Goal: Find specific page/section: Find specific page/section

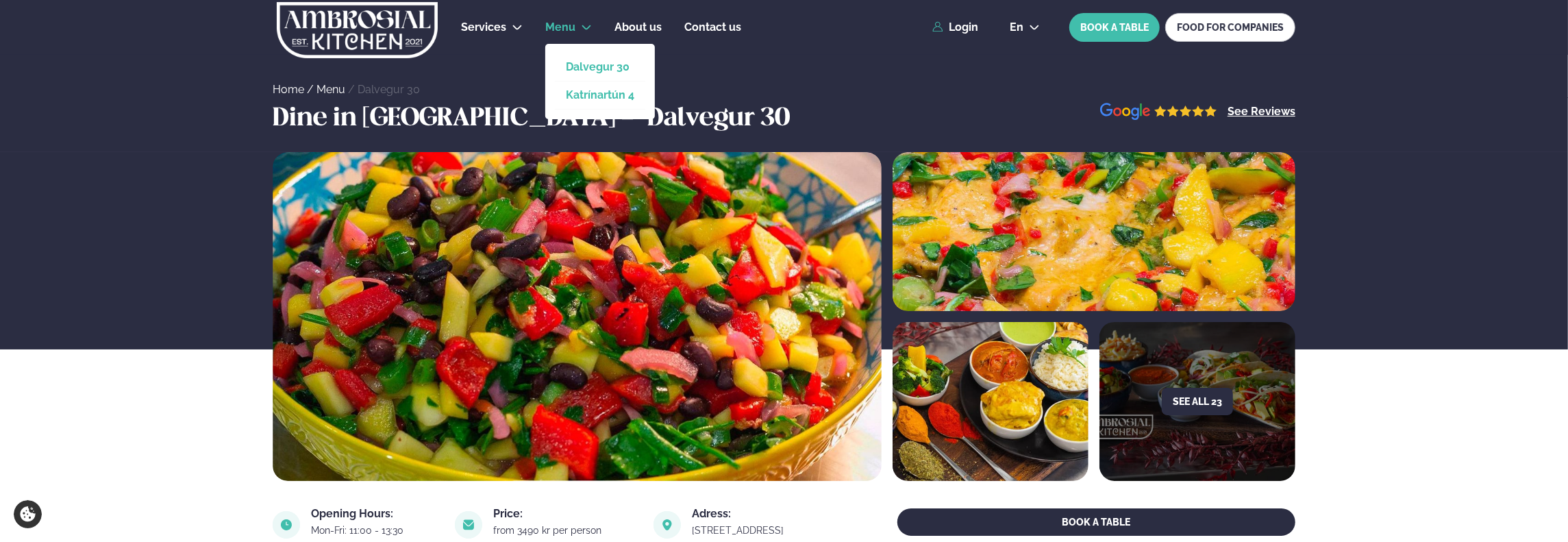
click at [589, 95] on link "Katrínartún 4" at bounding box center [600, 95] width 68 height 11
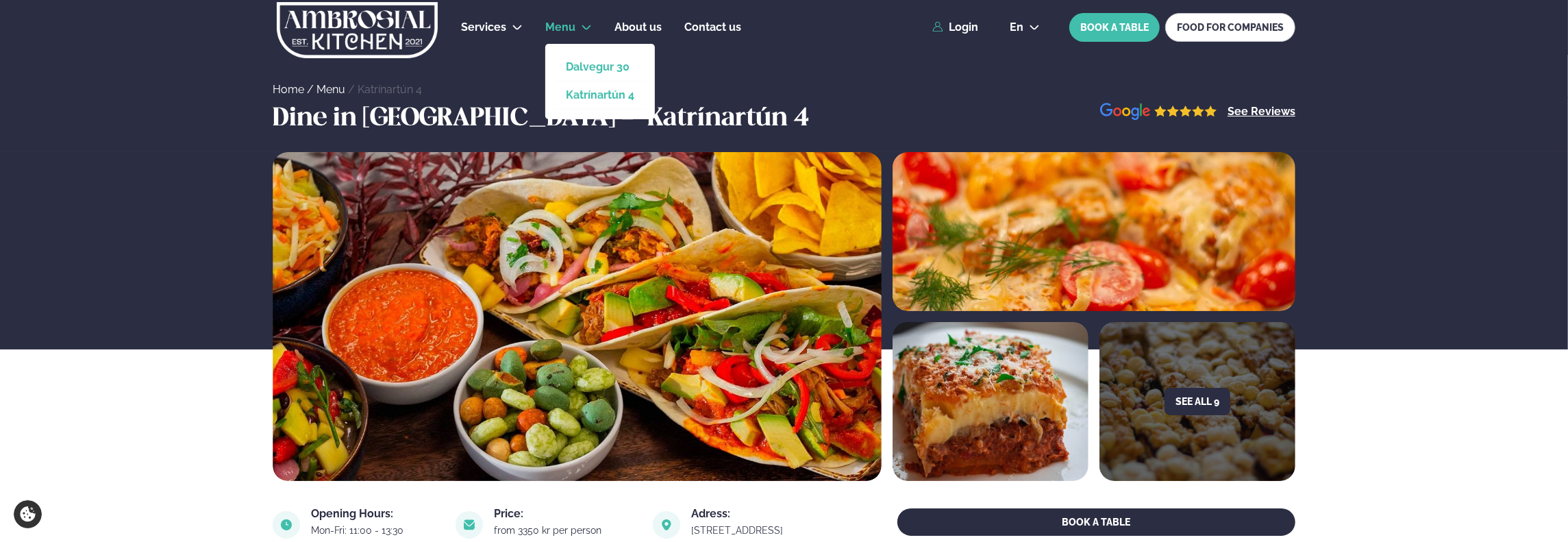
click at [586, 64] on link "Dalvegur 30" at bounding box center [600, 67] width 68 height 11
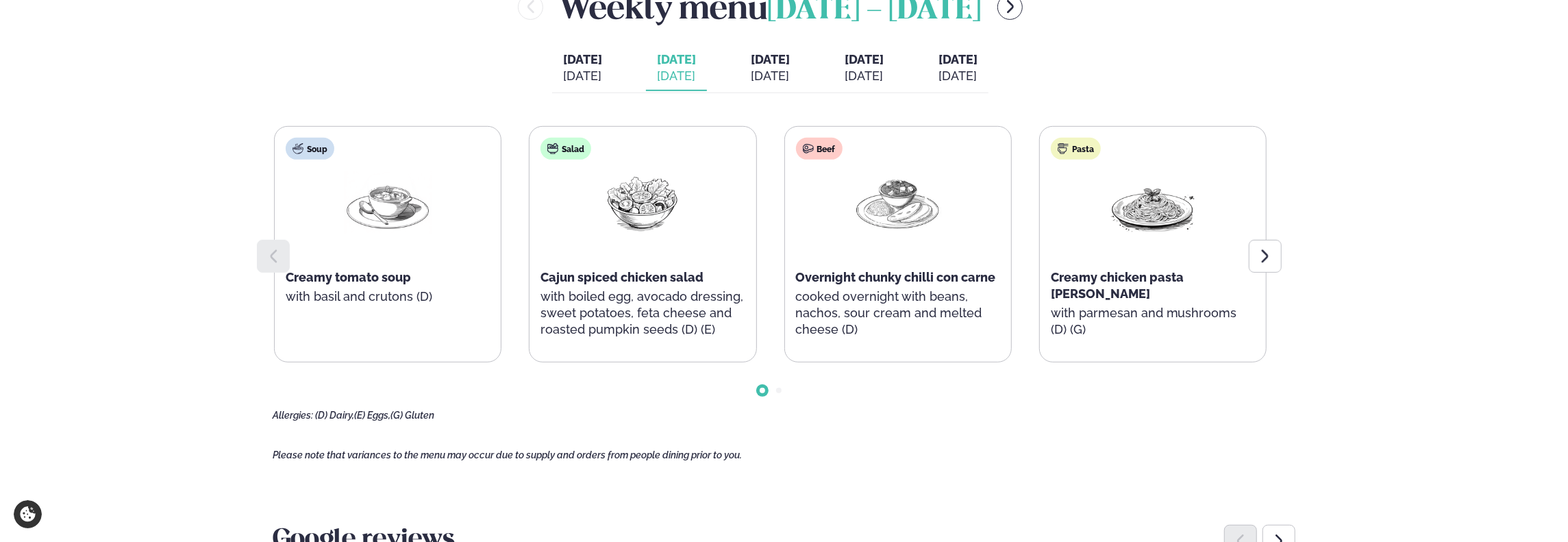
scroll to position [615, 0]
click at [588, 81] on button "[DATE] [DATE]" at bounding box center [583, 68] width 61 height 45
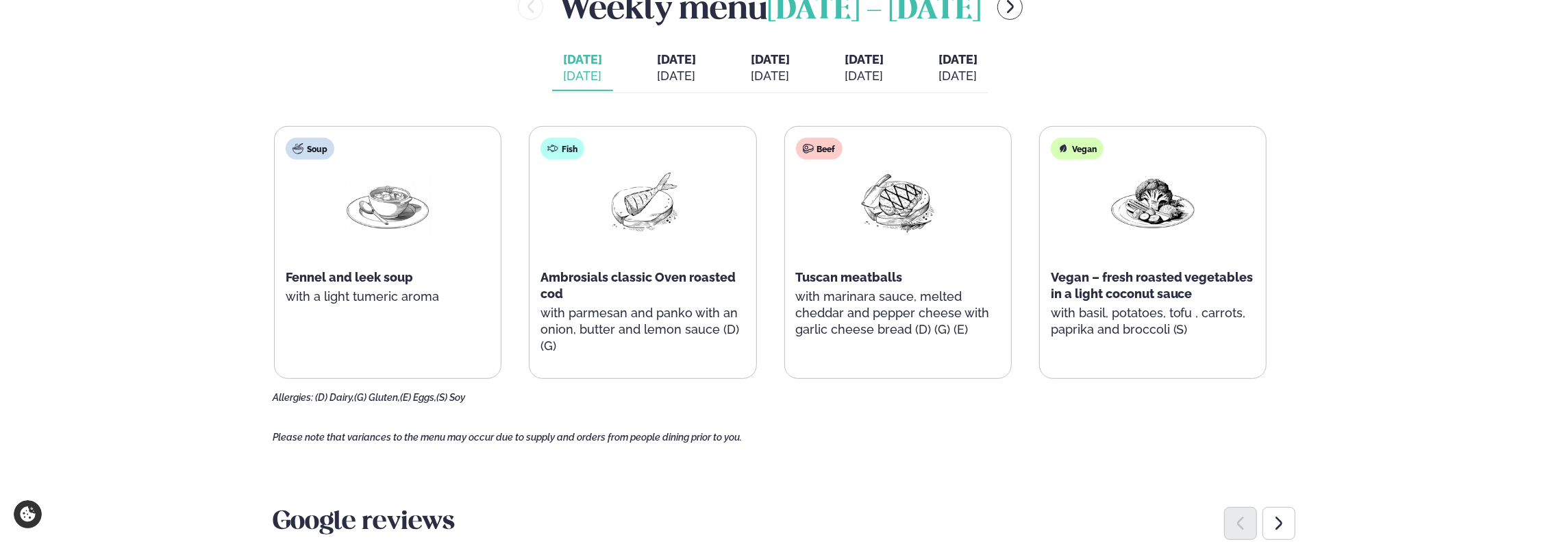
click at [657, 68] on div "[DATE]" at bounding box center [676, 75] width 39 height 17
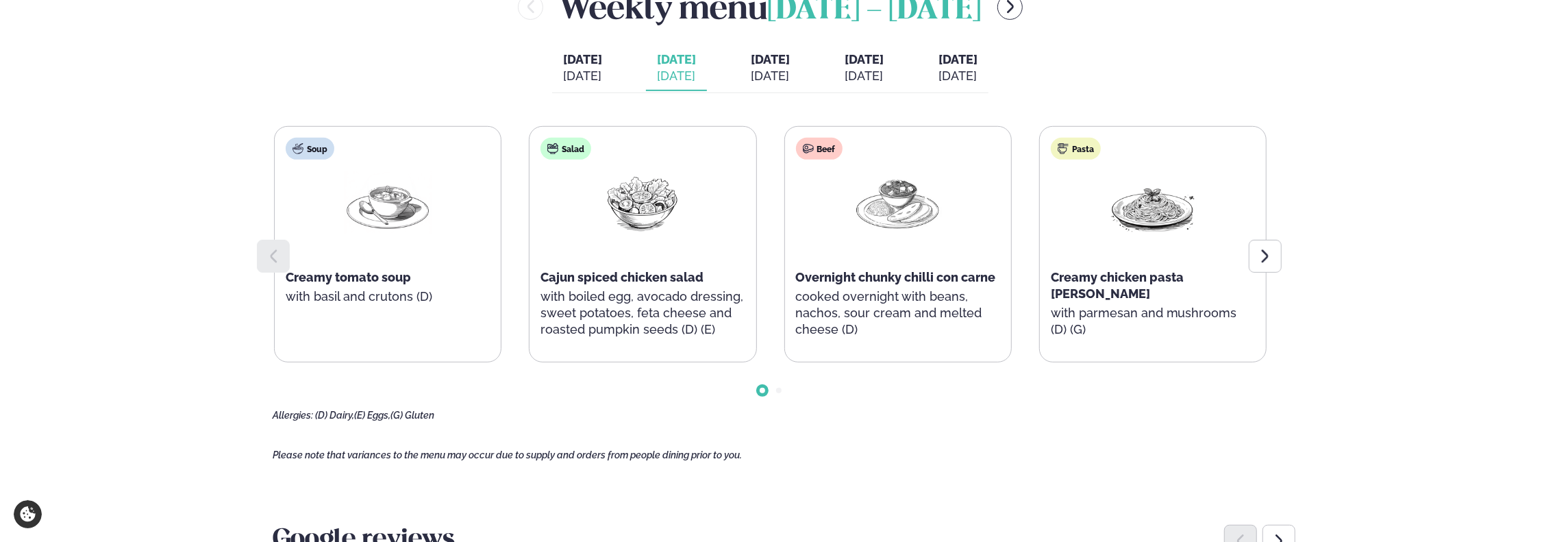
click at [698, 68] on div "[DATE] [DATE] [DATE] [PERSON_NAME]. [DATE] [DATE] [DATE] [DATE] [DATE] [DATE] […" at bounding box center [770, 69] width 437 height 47
click at [751, 65] on span "[DATE]" at bounding box center [770, 59] width 39 height 15
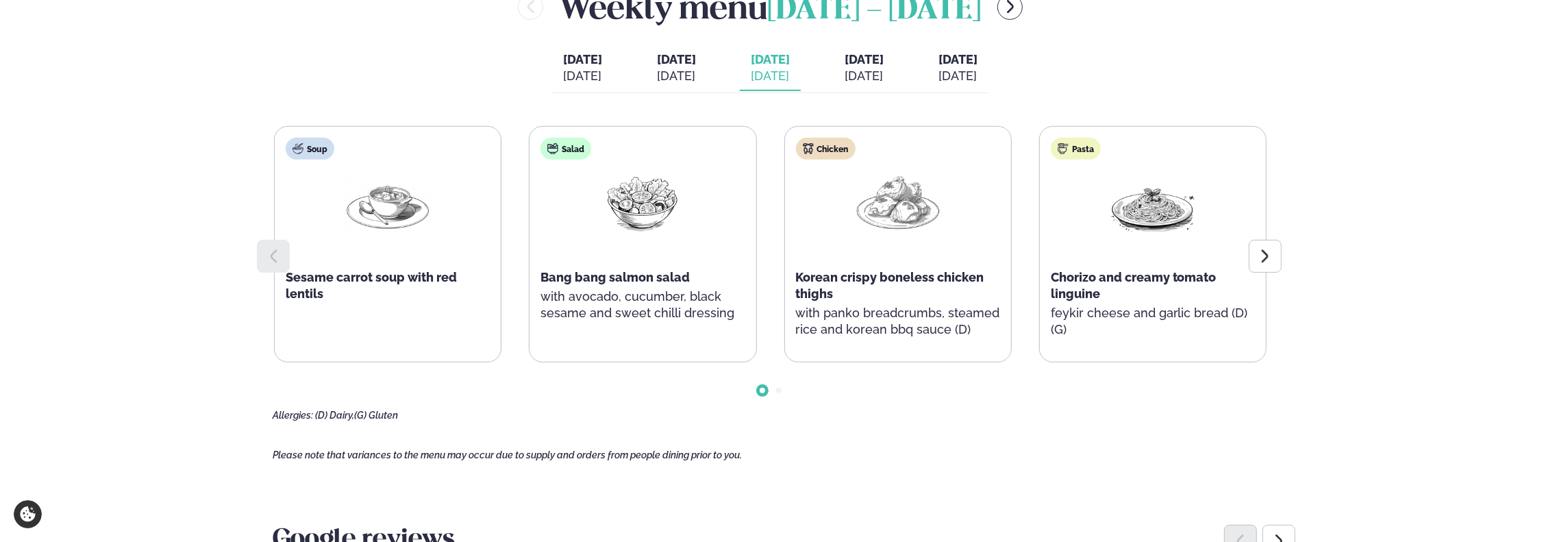
click at [657, 68] on div "[DATE]" at bounding box center [676, 75] width 39 height 17
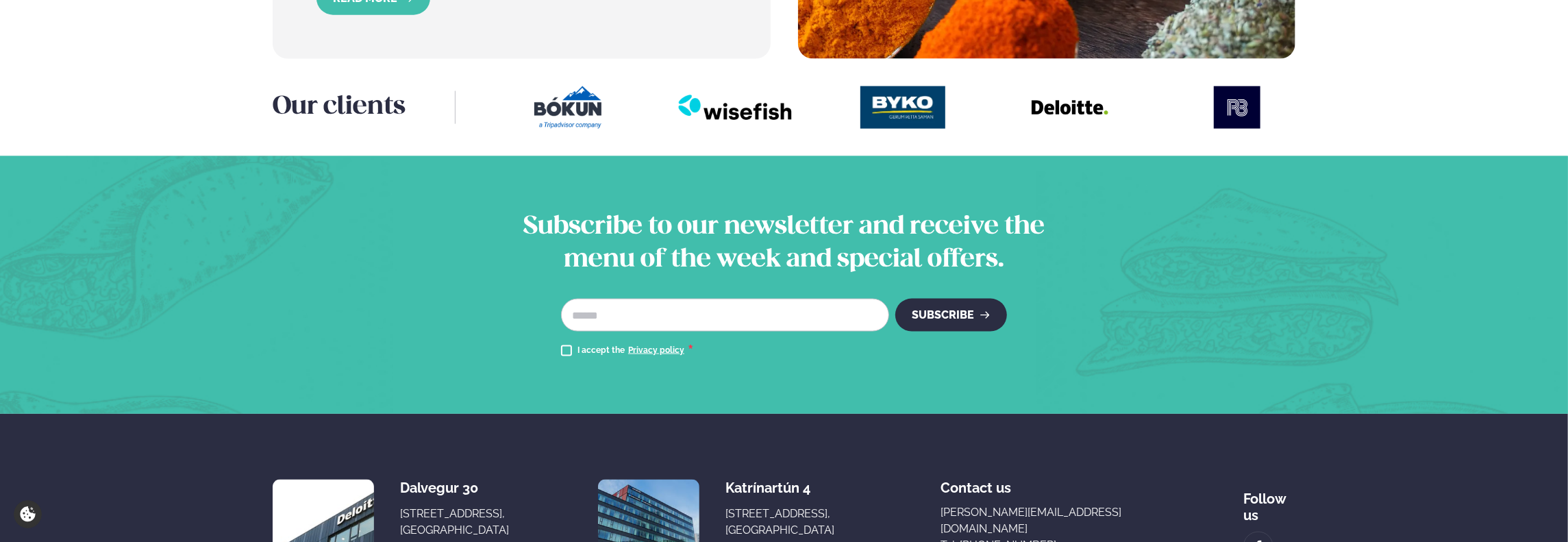
scroll to position [1867, 0]
